Goal: Transaction & Acquisition: Purchase product/service

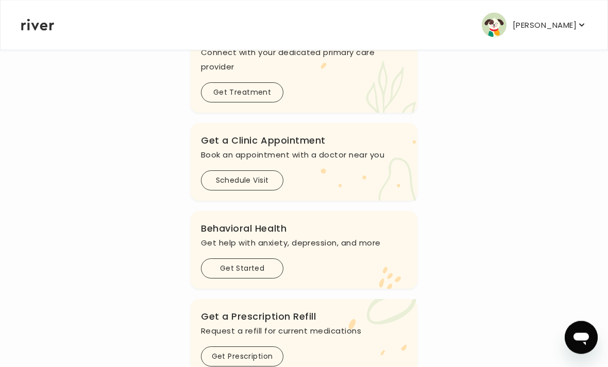
scroll to position [158, 0]
click at [228, 88] on button "Get Treatment" at bounding box center [242, 92] width 82 height 20
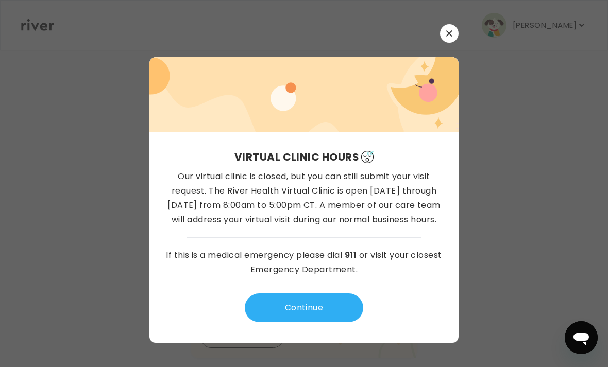
click at [170, 227] on p "Our virtual clinic is closed, but you can still submit your visit request. The …" at bounding box center [304, 199] width 276 height 58
click at [280, 323] on button "Continue" at bounding box center [304, 308] width 119 height 29
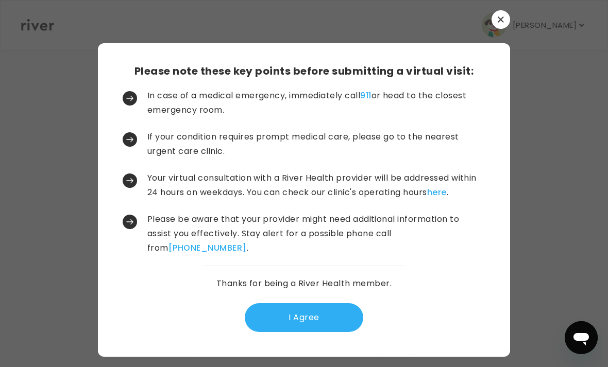
scroll to position [33, 0]
click at [279, 303] on button "I Agree" at bounding box center [304, 317] width 119 height 29
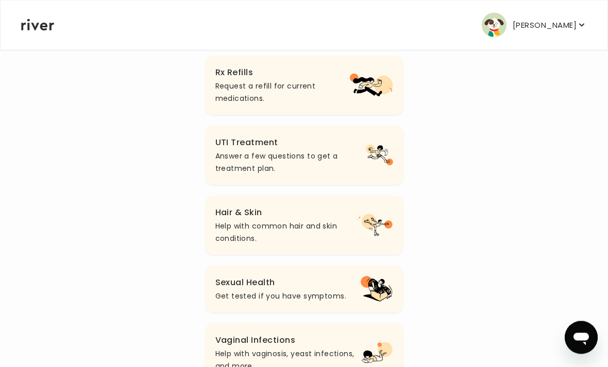
scroll to position [403, 0]
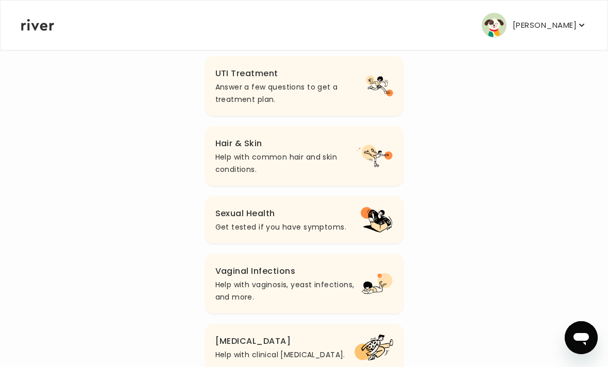
click at [227, 85] on p "Answer a few questions to get a treatment plan." at bounding box center [290, 93] width 150 height 25
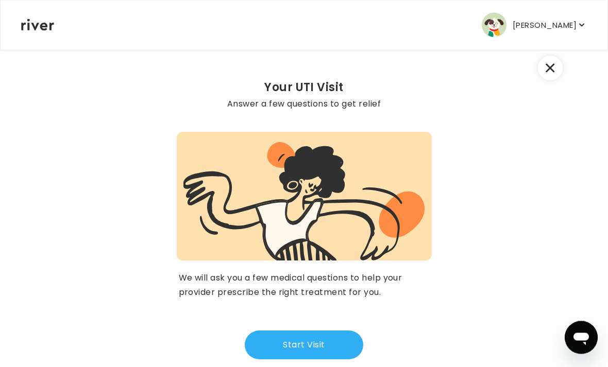
scroll to position [36, 0]
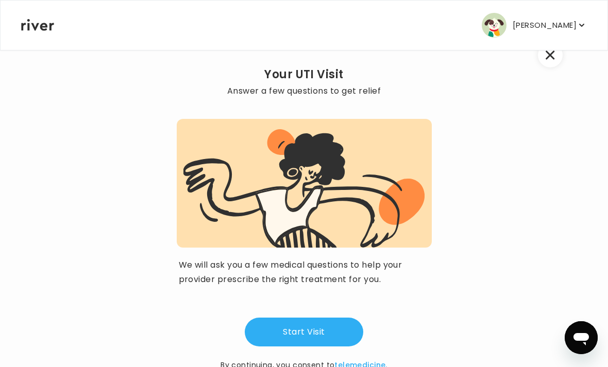
click at [275, 337] on button "Start Visit" at bounding box center [304, 332] width 119 height 29
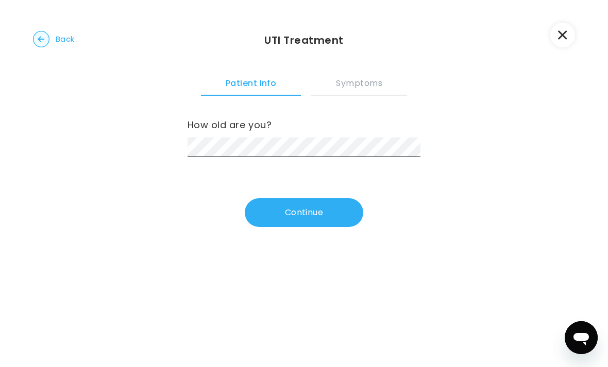
click at [311, 218] on button "Continue" at bounding box center [304, 212] width 119 height 29
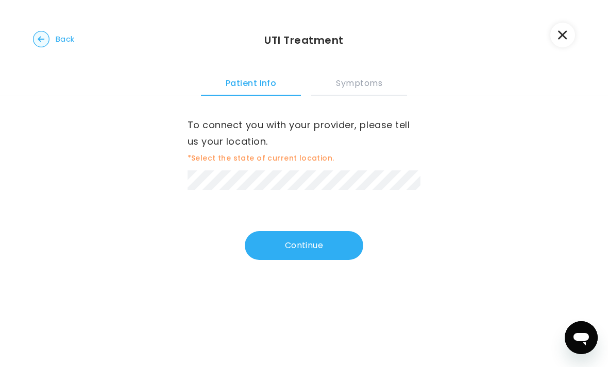
click at [305, 249] on button "Continue" at bounding box center [304, 245] width 119 height 29
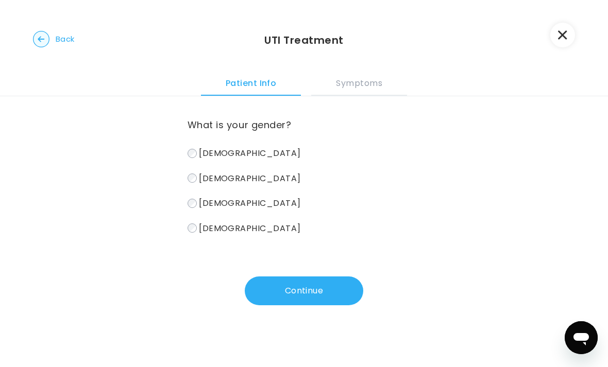
click at [311, 292] on button "Continue" at bounding box center [304, 291] width 119 height 29
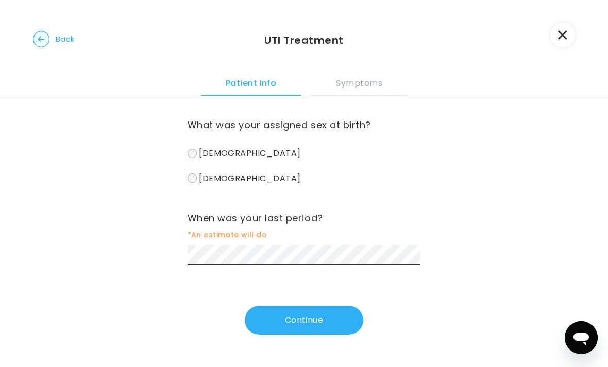
click at [335, 318] on button "Continue" at bounding box center [304, 320] width 119 height 29
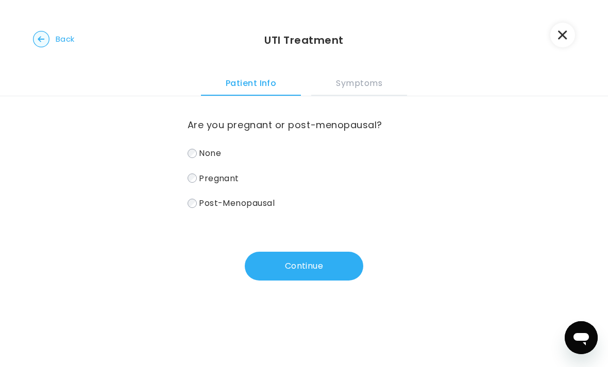
click at [208, 160] on label "None" at bounding box center [304, 153] width 233 height 15
click at [305, 269] on button "Continue" at bounding box center [304, 266] width 119 height 29
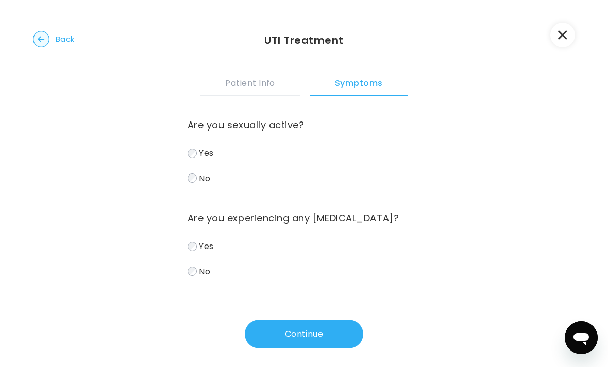
click at [210, 156] on span "Yes" at bounding box center [206, 153] width 14 height 12
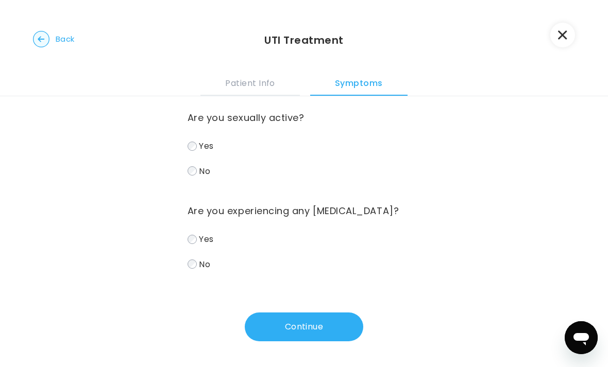
scroll to position [7, 0]
click at [317, 318] on button "Continue" at bounding box center [304, 327] width 119 height 29
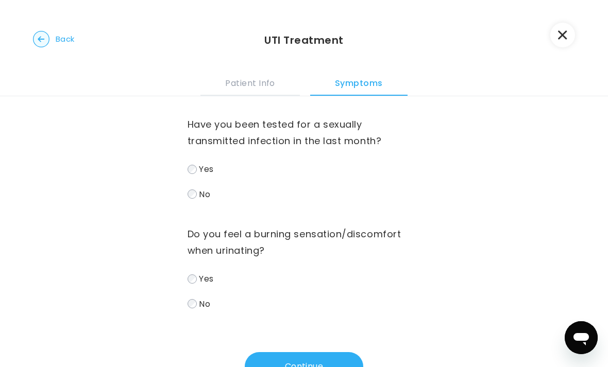
scroll to position [0, 0]
click at [193, 188] on label "No" at bounding box center [304, 195] width 233 height 15
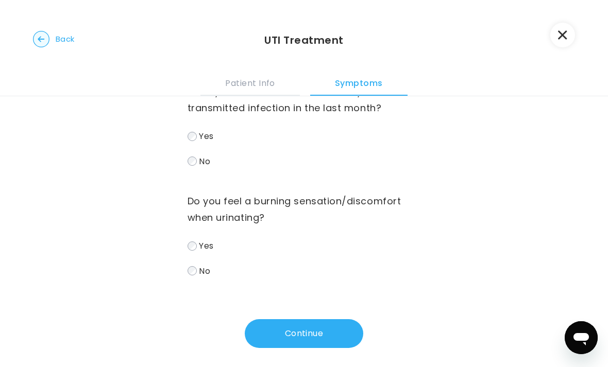
scroll to position [34, 0]
click at [322, 339] on button "Continue" at bounding box center [304, 333] width 119 height 29
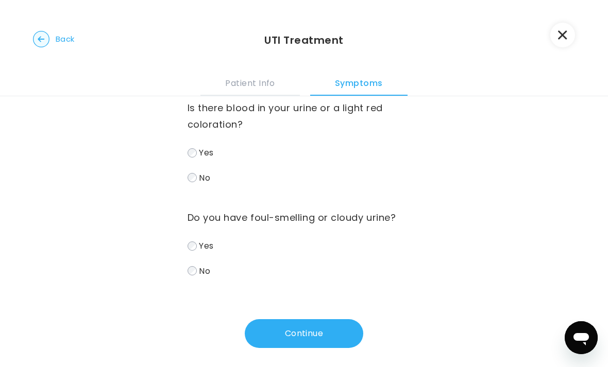
scroll to position [17, 0]
click at [320, 335] on button "Continue" at bounding box center [304, 333] width 119 height 29
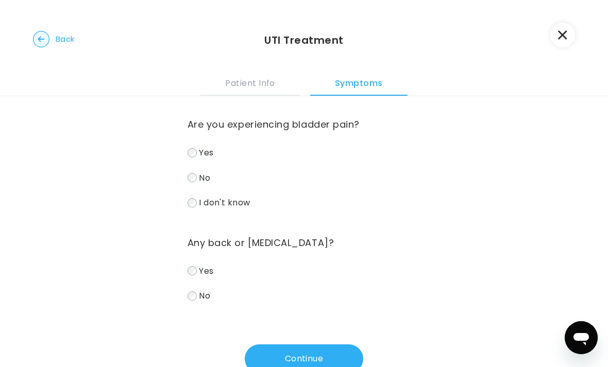
scroll to position [0, 0]
click at [335, 349] on button "Continue" at bounding box center [304, 359] width 119 height 29
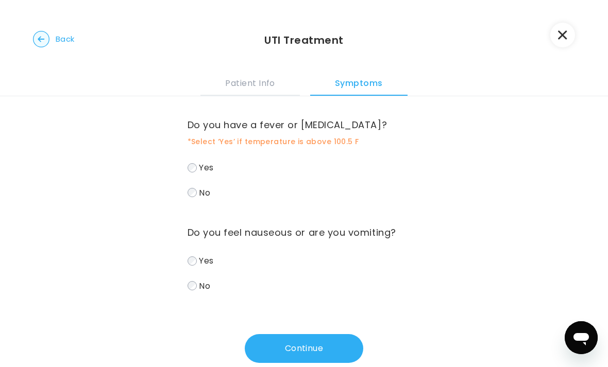
click at [322, 342] on button "Continue" at bounding box center [304, 348] width 119 height 29
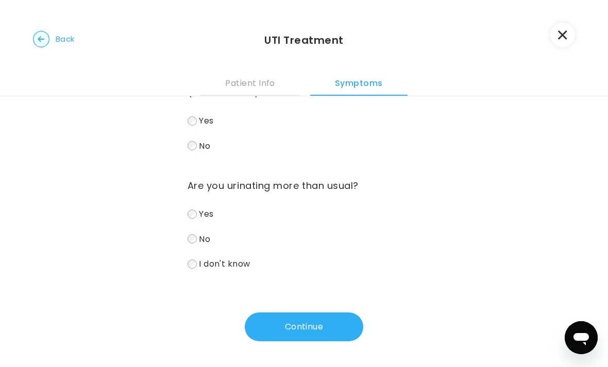
scroll to position [49, 0]
click at [324, 323] on button "Continue" at bounding box center [304, 327] width 119 height 29
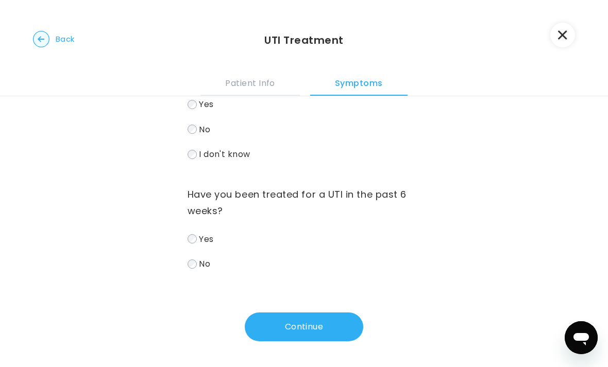
scroll to position [65, 0]
click at [565, 38] on icon "button" at bounding box center [562, 35] width 9 height 9
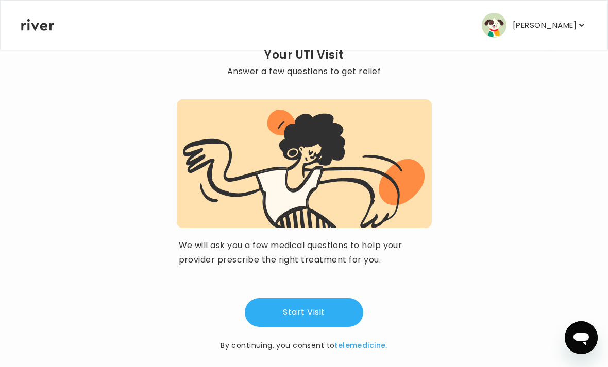
scroll to position [29, 0]
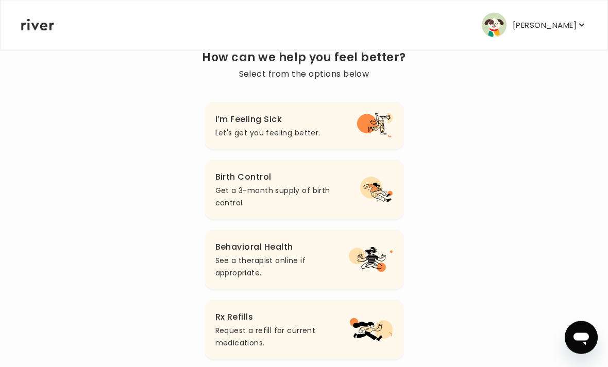
click at [328, 181] on h3 "Birth Control" at bounding box center [287, 178] width 145 height 14
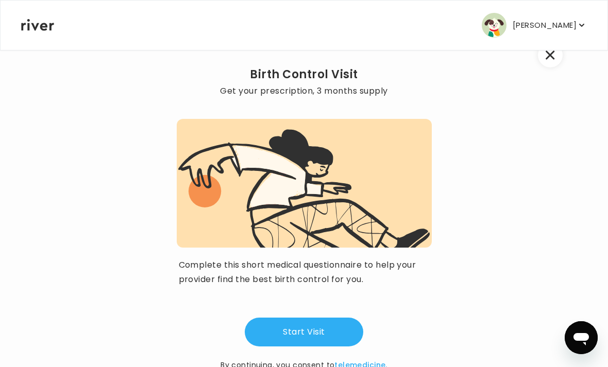
click at [324, 325] on button "Start Visit" at bounding box center [304, 332] width 119 height 29
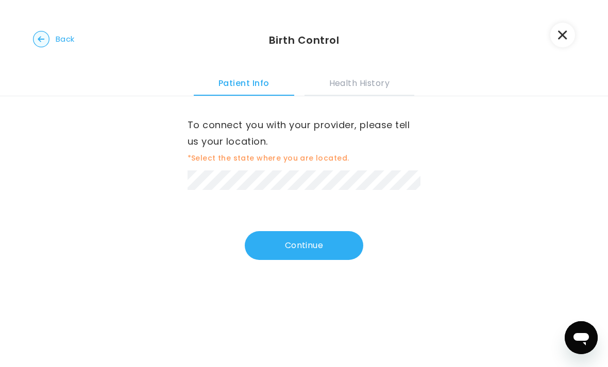
click at [305, 240] on button "Continue" at bounding box center [304, 245] width 119 height 29
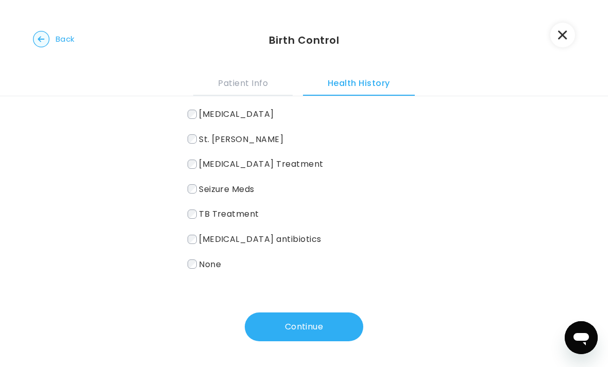
scroll to position [181, 0]
click at [289, 319] on button "Continue" at bounding box center [304, 327] width 119 height 29
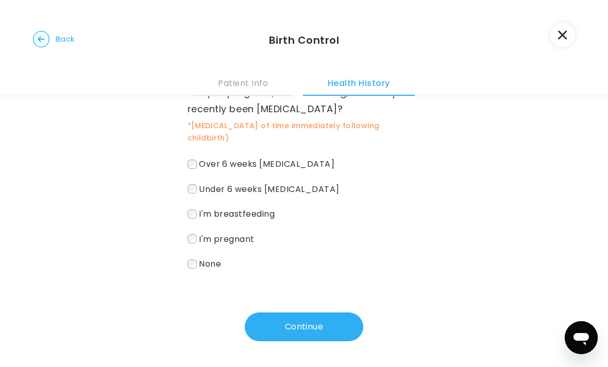
click at [211, 270] on span "None" at bounding box center [210, 264] width 22 height 12
click at [279, 319] on button "Continue" at bounding box center [304, 327] width 119 height 29
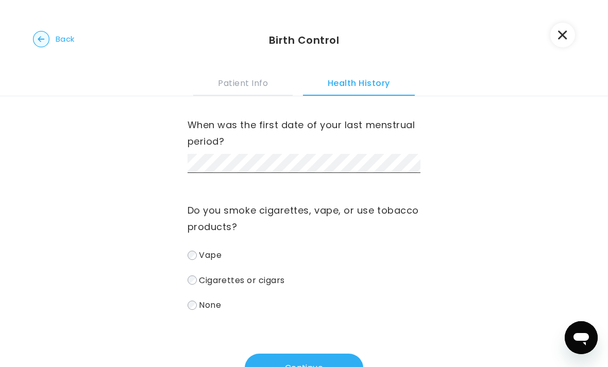
scroll to position [0, 0]
click at [445, 229] on div "When was the first date of your last menstrual period? Do you smoke cigarettes,…" at bounding box center [304, 252] width 608 height 312
click at [262, 304] on label "None" at bounding box center [304, 305] width 233 height 15
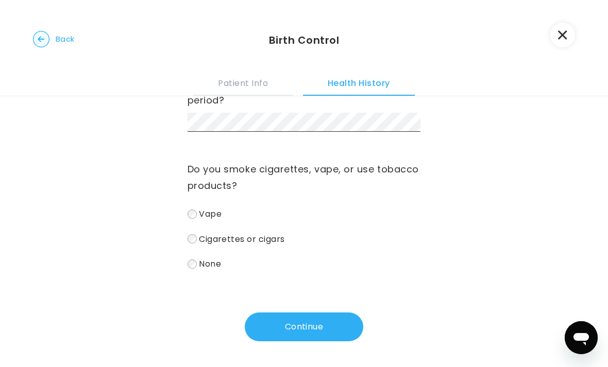
click at [295, 330] on button "Continue" at bounding box center [304, 327] width 119 height 29
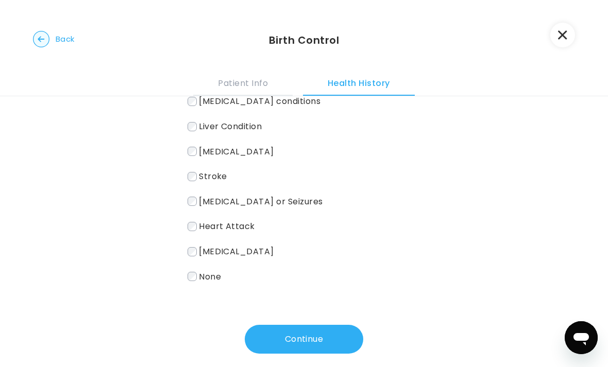
click at [307, 325] on button "Continue" at bounding box center [304, 339] width 119 height 29
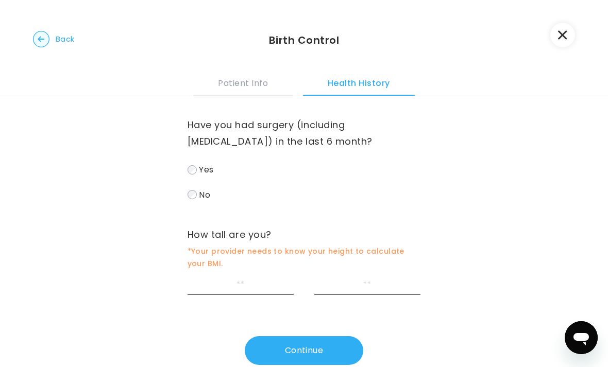
click at [197, 192] on label "No" at bounding box center [304, 195] width 233 height 15
click at [240, 295] on input "feet" at bounding box center [241, 285] width 106 height 19
type input "*"
click at [369, 284] on input "inches" at bounding box center [367, 285] width 106 height 19
type input "*"
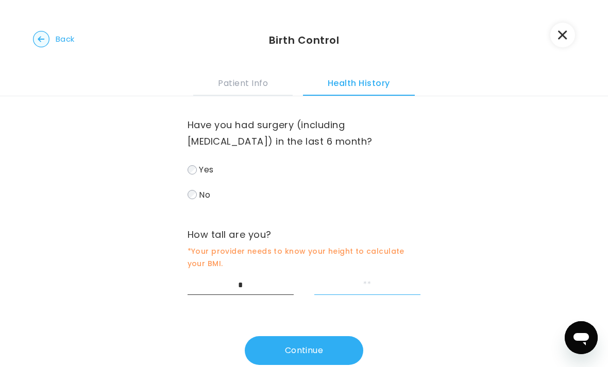
type input "*"
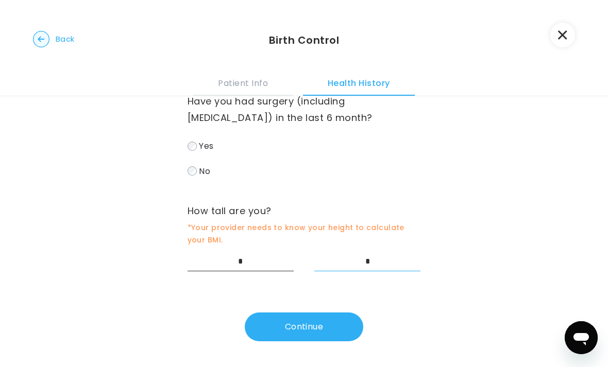
scroll to position [24, 0]
click at [332, 316] on button "Continue" at bounding box center [304, 327] width 119 height 29
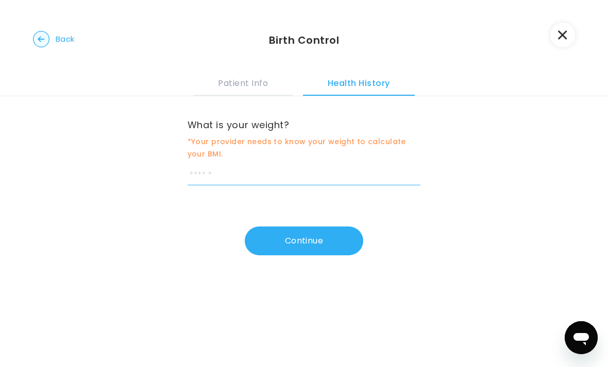
click at [208, 179] on input "weight" at bounding box center [304, 175] width 233 height 19
type input "***"
click at [323, 237] on button "Continue" at bounding box center [304, 241] width 119 height 29
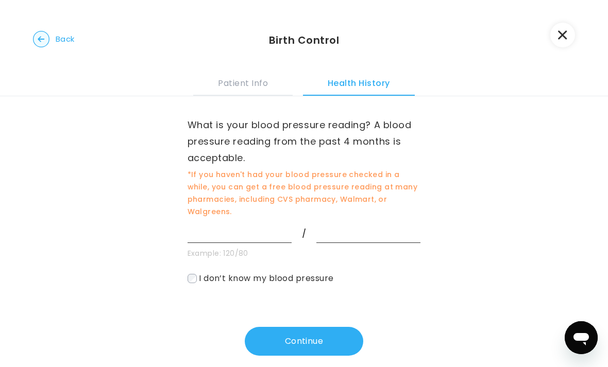
click at [201, 283] on span "I don’t know my blood pressure" at bounding box center [266, 279] width 134 height 12
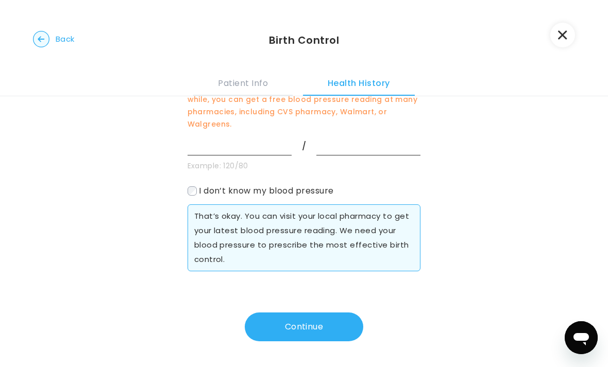
scroll to position [88, 0]
click at [269, 148] on input "systolic" at bounding box center [240, 146] width 104 height 19
type input "***"
click at [362, 147] on input "diastolic" at bounding box center [368, 146] width 104 height 19
type input "**"
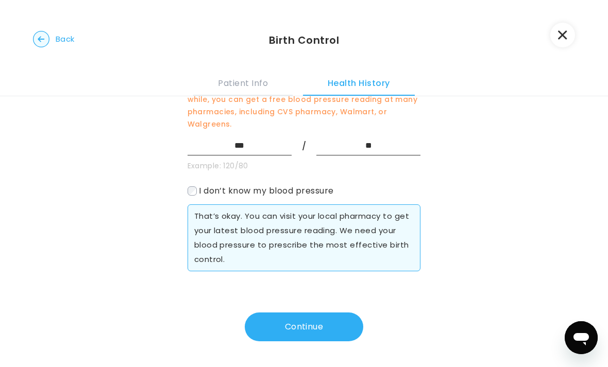
click at [342, 316] on button "Continue" at bounding box center [304, 327] width 119 height 29
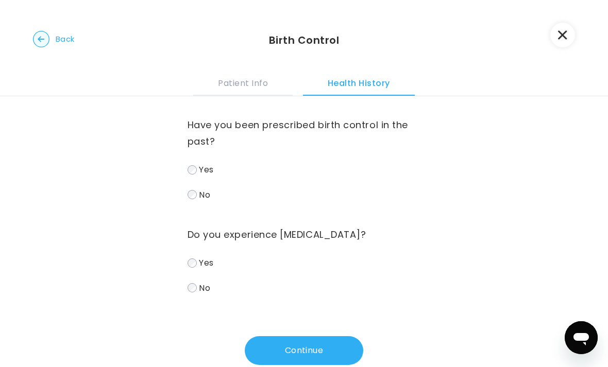
scroll to position [0, 0]
click at [199, 169] on span "Yes" at bounding box center [206, 170] width 14 height 12
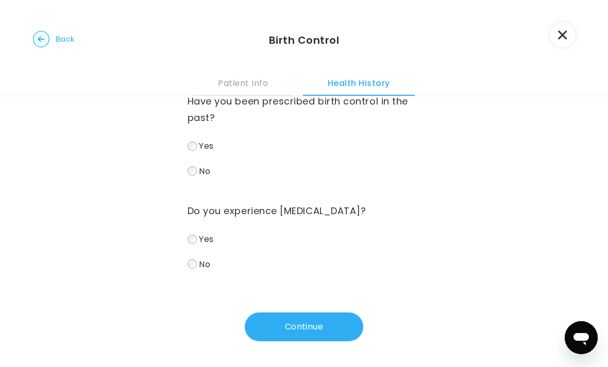
scroll to position [24, 0]
click at [335, 331] on button "Continue" at bounding box center [304, 327] width 119 height 29
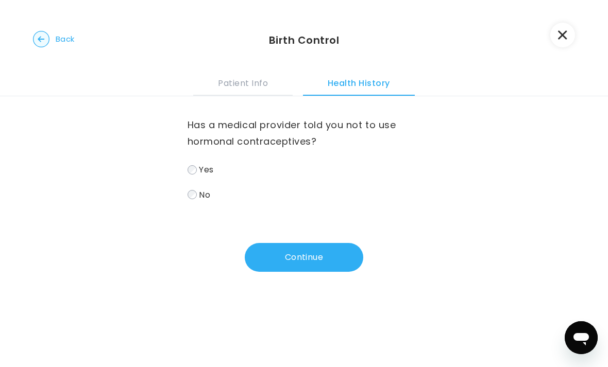
click at [334, 263] on button "Continue" at bounding box center [304, 257] width 119 height 29
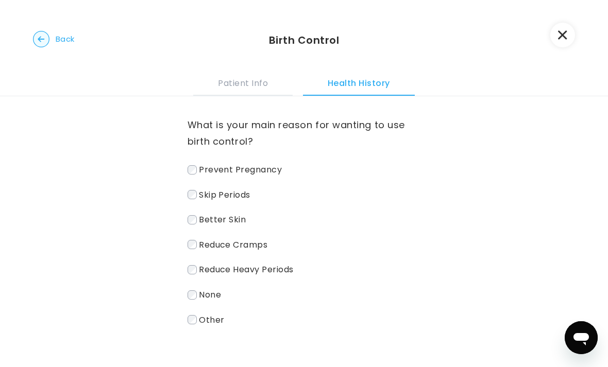
click at [267, 173] on span "Prevent Pregnancy" at bounding box center [240, 170] width 83 height 12
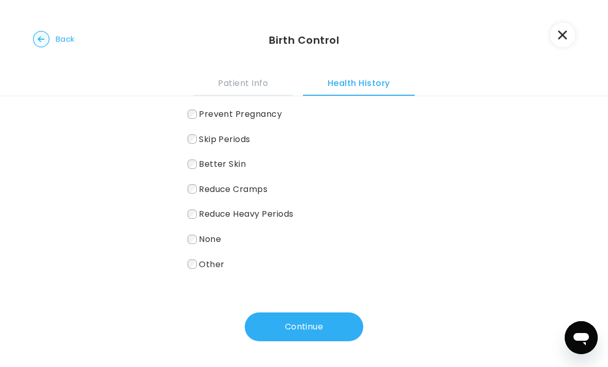
scroll to position [56, 0]
click at [239, 168] on span "Better Skin" at bounding box center [222, 164] width 47 height 12
click at [250, 142] on span "Skip Periods" at bounding box center [225, 139] width 52 height 12
click at [322, 329] on button "Continue" at bounding box center [304, 327] width 119 height 29
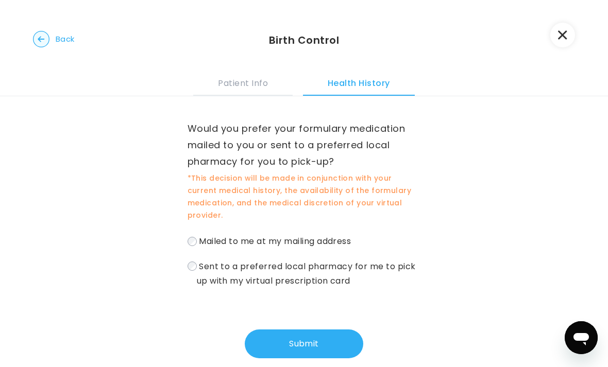
scroll to position [66, 0]
click at [271, 235] on span "Mailed to me at my mailing address" at bounding box center [275, 241] width 152 height 12
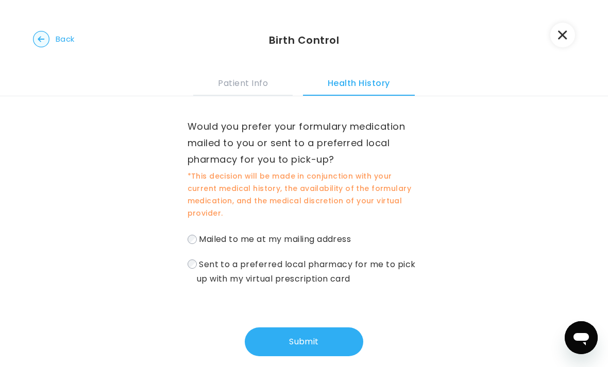
click at [327, 332] on button "Submit" at bounding box center [304, 342] width 119 height 29
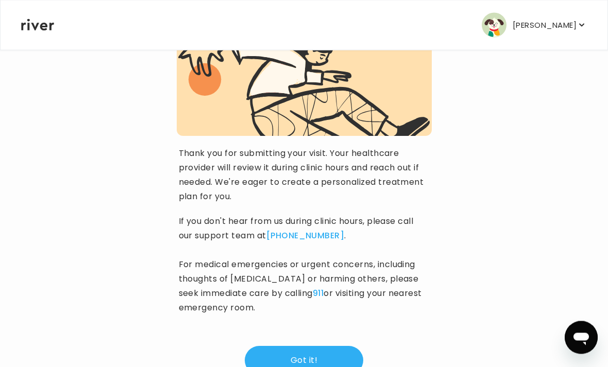
scroll to position [130, 0]
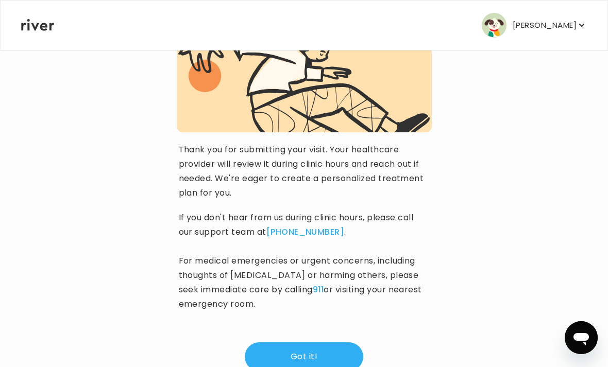
click at [322, 358] on button "Got it!" at bounding box center [304, 357] width 119 height 29
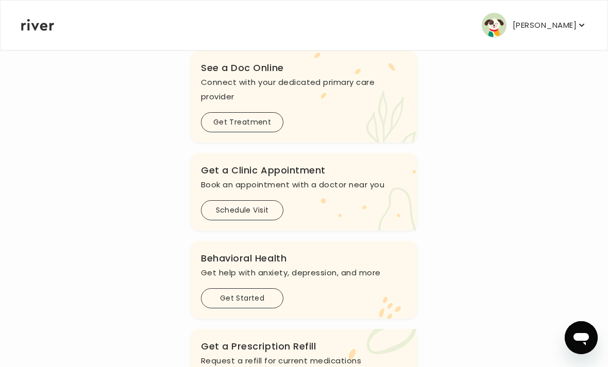
scroll to position [120, 0]
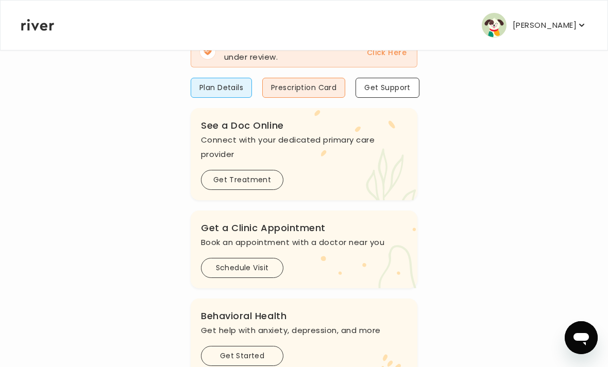
click at [245, 268] on button "Schedule Visit" at bounding box center [242, 268] width 82 height 20
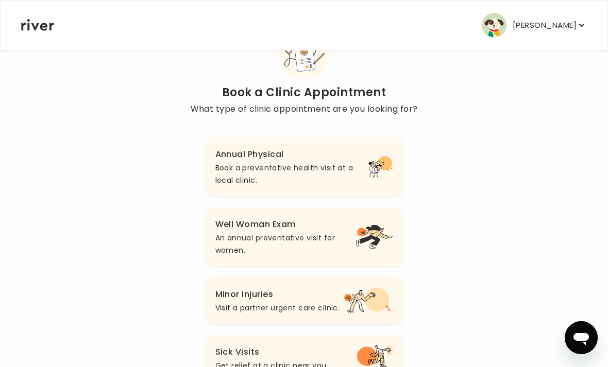
scroll to position [61, 0]
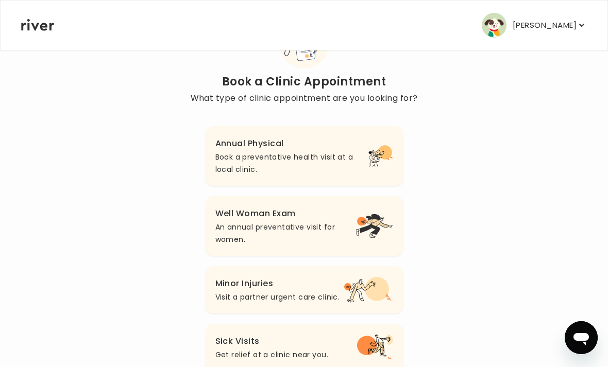
click at [369, 234] on icon "button" at bounding box center [374, 226] width 37 height 26
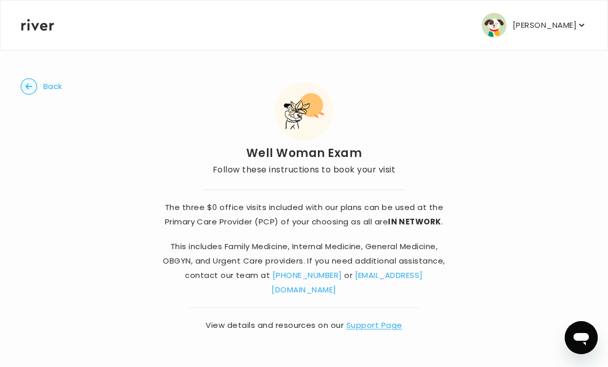
click at [34, 86] on circle "button" at bounding box center [29, 87] width 16 height 16
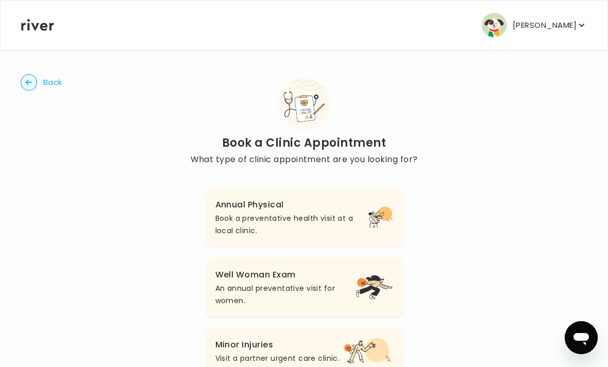
click at [32, 84] on circle "button" at bounding box center [29, 83] width 16 height 16
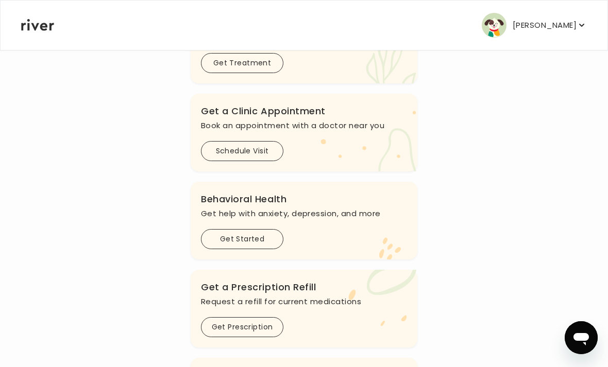
scroll to position [241, 0]
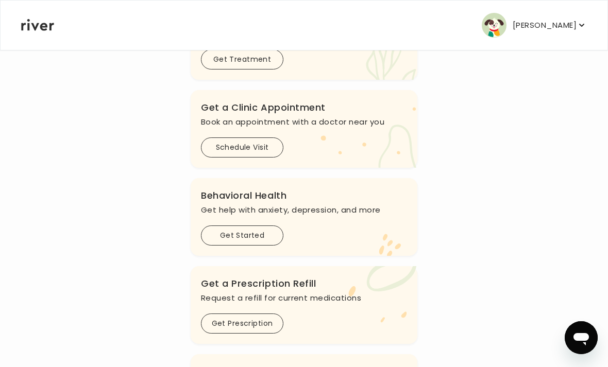
click at [227, 230] on button "Get Started" at bounding box center [242, 236] width 82 height 20
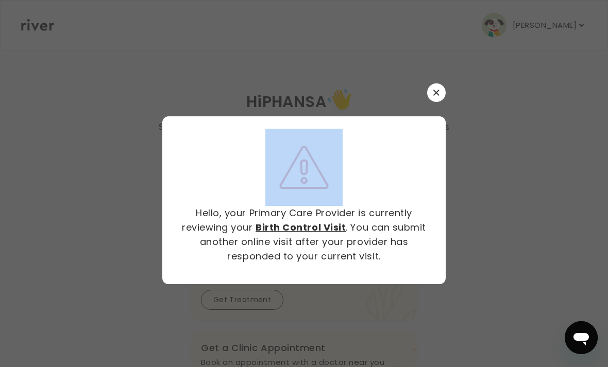
click at [436, 96] on icon "button" at bounding box center [436, 93] width 6 height 6
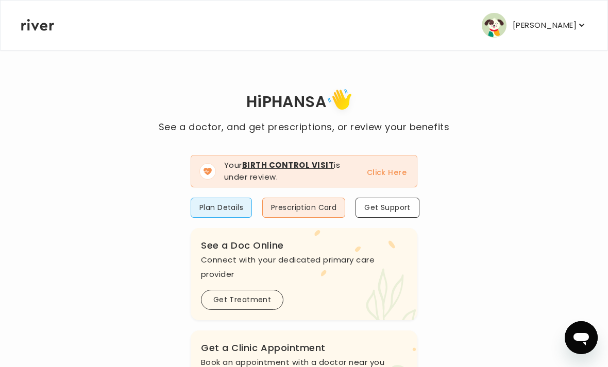
click at [440, 114] on h1 "Hi PHANSA" at bounding box center [304, 103] width 291 height 35
